Goal: Use online tool/utility: Utilize a website feature to perform a specific function

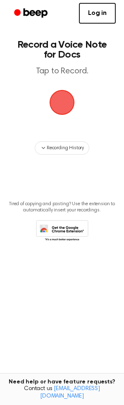
click at [66, 105] on span "button" at bounding box center [62, 102] width 23 height 23
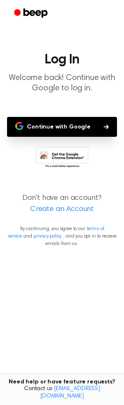
click at [100, 126] on button "Continue with Google" at bounding box center [62, 127] width 110 height 20
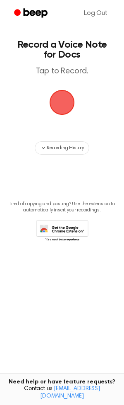
click at [58, 105] on span "button" at bounding box center [62, 102] width 23 height 23
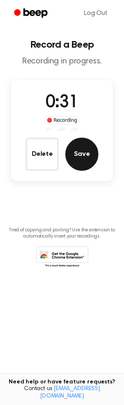
click at [75, 157] on button "Save" at bounding box center [82, 154] width 33 height 33
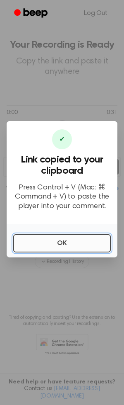
click at [70, 245] on button "OK" at bounding box center [62, 243] width 98 height 18
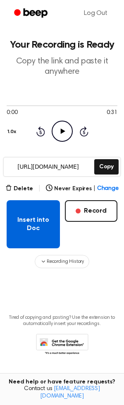
click at [41, 224] on button "Insert into Doc" at bounding box center [33, 224] width 53 height 48
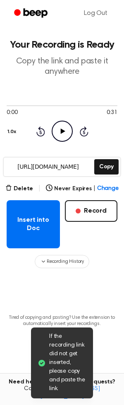
click at [63, 364] on span "If the recording link did not get inserted, please copy and paste the link." at bounding box center [67, 363] width 37 height 61
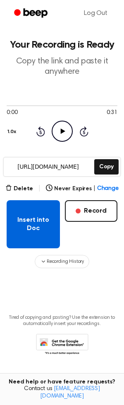
click at [32, 216] on button "Insert into Doc" at bounding box center [33, 224] width 53 height 48
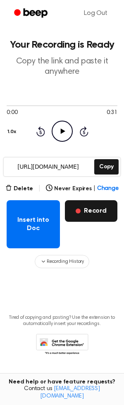
click at [84, 214] on button "Record" at bounding box center [91, 211] width 53 height 22
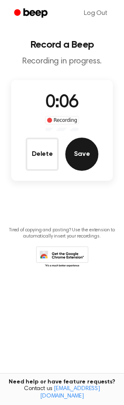
click at [92, 155] on button "Save" at bounding box center [82, 154] width 33 height 33
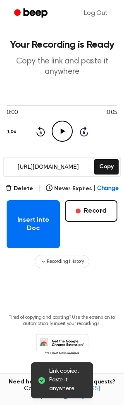
click at [62, 133] on icon "Play Audio" at bounding box center [62, 131] width 21 height 21
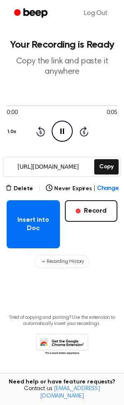
click at [60, 131] on icon "Pause Audio" at bounding box center [62, 131] width 21 height 21
click at [60, 131] on icon "Play Audio" at bounding box center [62, 131] width 21 height 21
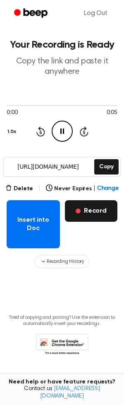
click at [87, 210] on button "Record" at bounding box center [91, 211] width 53 height 22
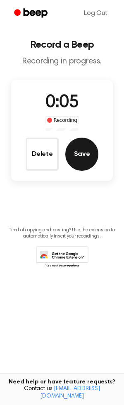
click at [87, 159] on button "Save" at bounding box center [82, 154] width 33 height 33
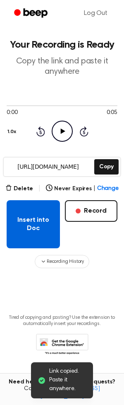
click at [36, 228] on button "Insert into Doc" at bounding box center [33, 224] width 53 height 48
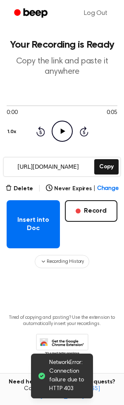
click at [71, 379] on span "NetworkError: Connection failure due to HTTP 403" at bounding box center [67, 376] width 37 height 35
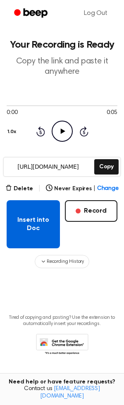
click at [32, 216] on button "Insert into Doc" at bounding box center [33, 224] width 53 height 48
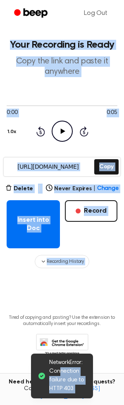
drag, startPoint x: 60, startPoint y: 376, endPoint x: -109, endPoint y: 294, distance: 188.2
click at [0, 294] on html "Log Out NetworkError: Connection failure due to HTTP 403 Your Recording is Read…" at bounding box center [62, 203] width 124 height 406
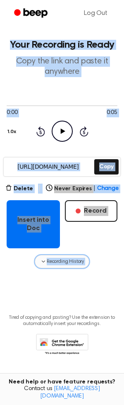
click at [39, 259] on button "Recording History" at bounding box center [62, 261] width 55 height 13
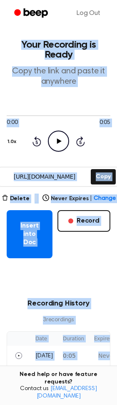
click at [60, 258] on main "Your Recording is Ready Copy the link and paste it anywhere 0:00 0:05 1.0x Rewi…" at bounding box center [58, 259] width 117 height 518
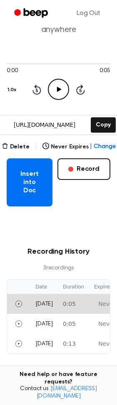
scroll to position [104, 0]
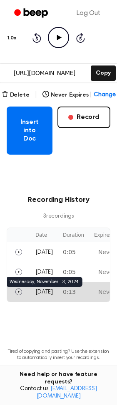
click at [53, 289] on span "[DATE]" at bounding box center [43, 292] width 17 height 6
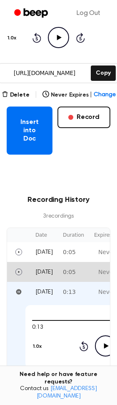
click at [58, 275] on td "[DATE]" at bounding box center [43, 272] width 27 height 20
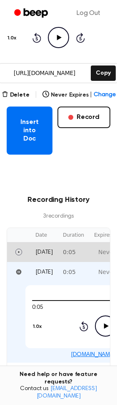
click at [58, 252] on td "[DATE]" at bounding box center [43, 252] width 27 height 20
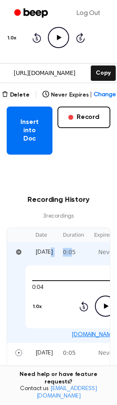
drag, startPoint x: 85, startPoint y: 260, endPoint x: 61, endPoint y: 260, distance: 24.5
click at [61, 260] on tr "Today 0:05 Never Expires" at bounding box center [105, 252] width 196 height 20
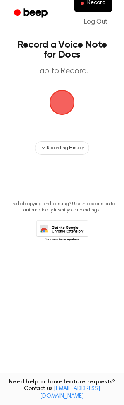
click at [60, 101] on span "button" at bounding box center [62, 102] width 25 height 25
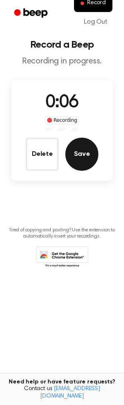
click at [79, 159] on button "Save" at bounding box center [82, 154] width 33 height 33
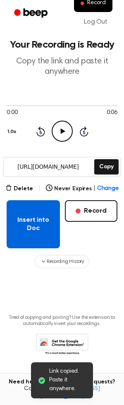
click at [28, 224] on button "Insert into Doc" at bounding box center [33, 224] width 53 height 48
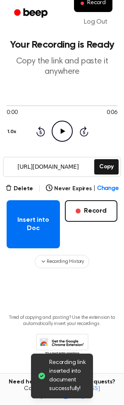
click at [65, 376] on span "Recording link inserted into document successfully!" at bounding box center [67, 376] width 37 height 35
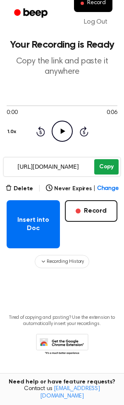
click at [104, 168] on button "Copy" at bounding box center [107, 166] width 24 height 15
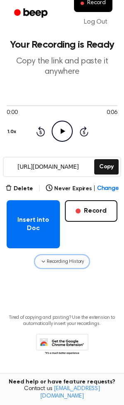
click at [53, 264] on span "Recording History" at bounding box center [65, 261] width 37 height 7
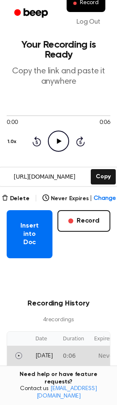
click at [58, 355] on td "[DATE]" at bounding box center [43, 356] width 27 height 20
